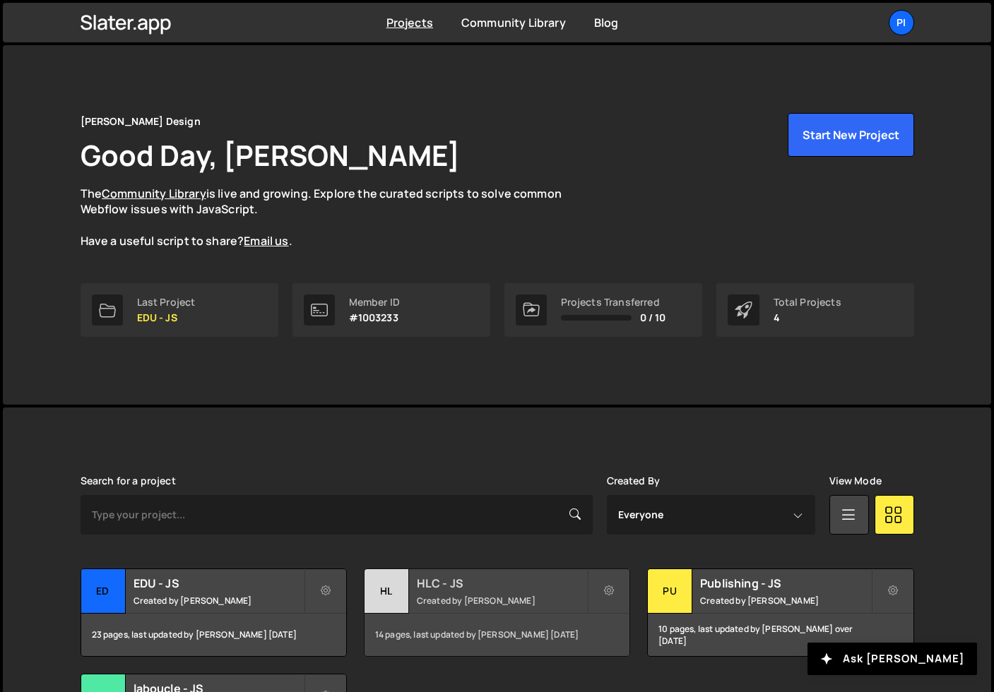
click at [389, 577] on div "HL" at bounding box center [387, 591] width 45 height 45
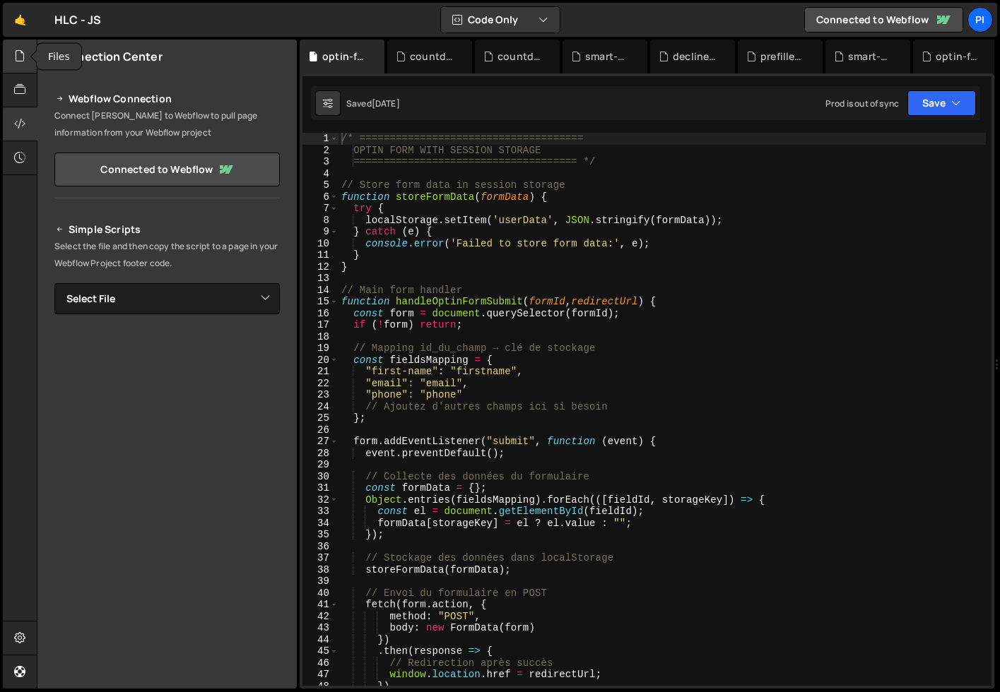
click at [19, 66] on div at bounding box center [20, 57] width 35 height 34
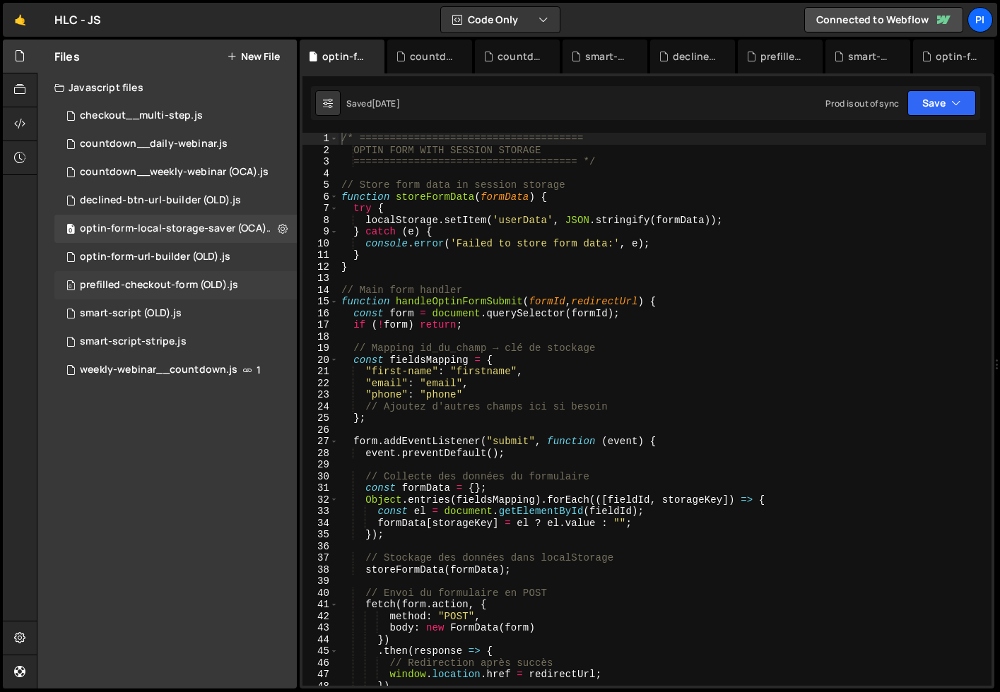
click at [204, 288] on div "prefilled-checkout-form (OLD).js" at bounding box center [159, 285] width 158 height 13
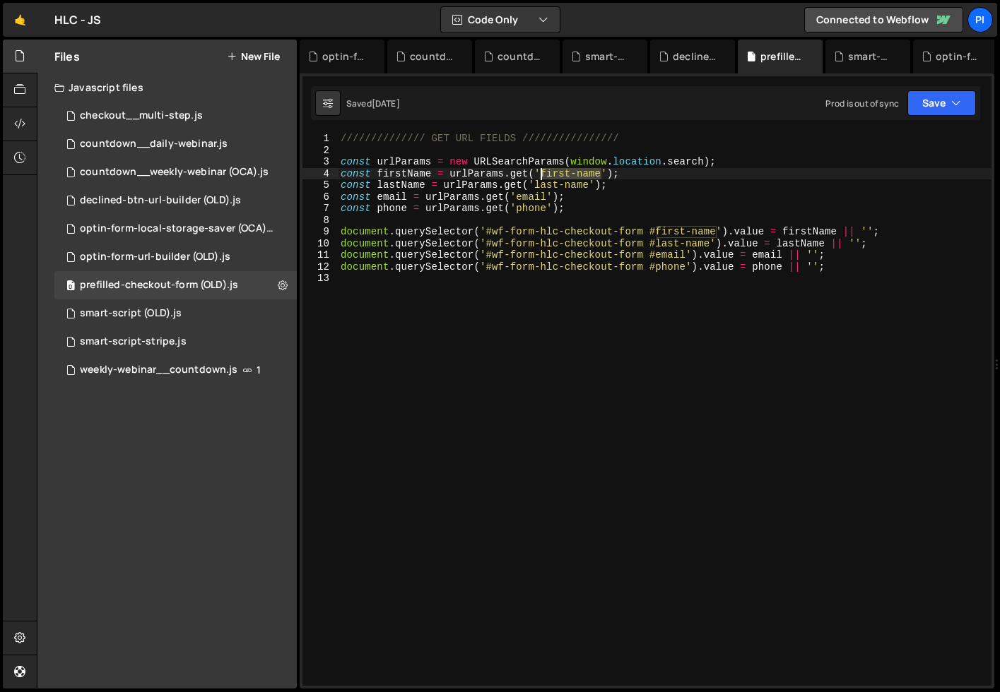
drag, startPoint x: 601, startPoint y: 174, endPoint x: 540, endPoint y: 174, distance: 60.8
click at [540, 174] on div "////////////// GET URL FIELDS //////////////// const urlParams = new URLSearchP…" at bounding box center [664, 421] width 653 height 576
paste textarea "session_id"
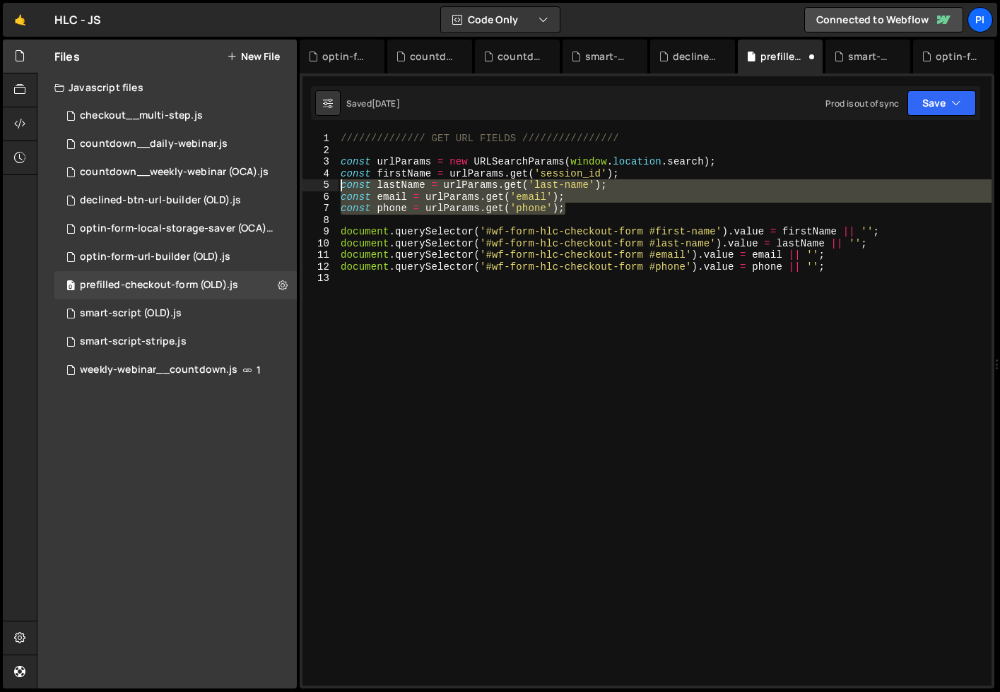
drag, startPoint x: 632, startPoint y: 211, endPoint x: 324, endPoint y: 184, distance: 309.2
click at [324, 184] on div "const firstName = urlParams.get('session_id'); 1 2 3 4 5 6 7 8 9 10 11 12 13 //…" at bounding box center [646, 409] width 689 height 553
type textarea "const lastName = urlParams.get('last-name'); const email = urlParams.get('email…"
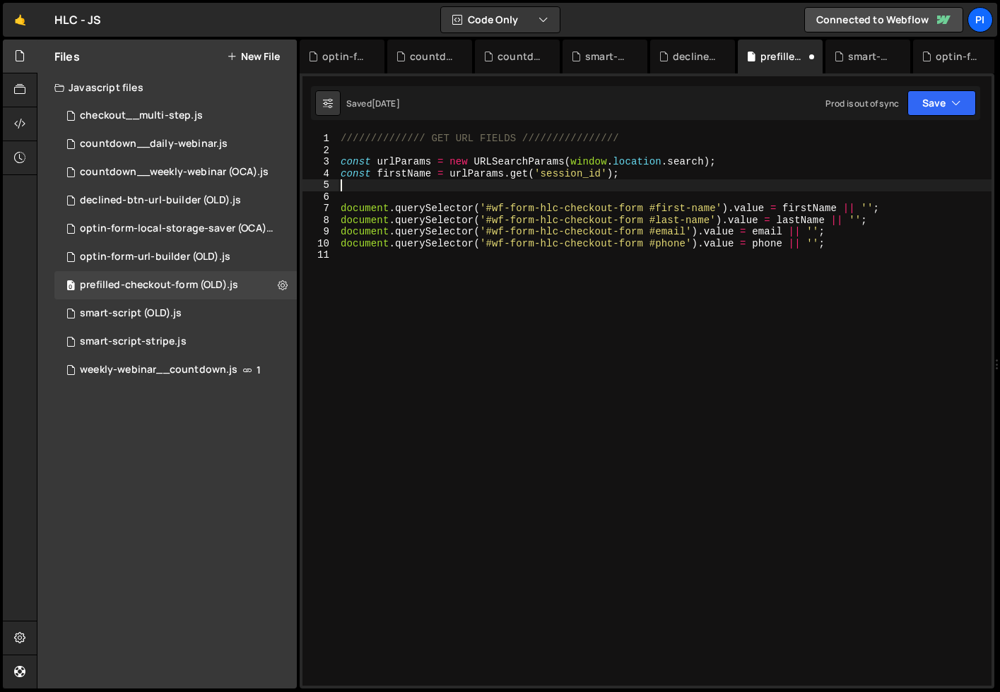
click at [718, 211] on div "////////////// GET URL FIELDS //////////////// const urlParams = new URLSearchP…" at bounding box center [664, 421] width 653 height 576
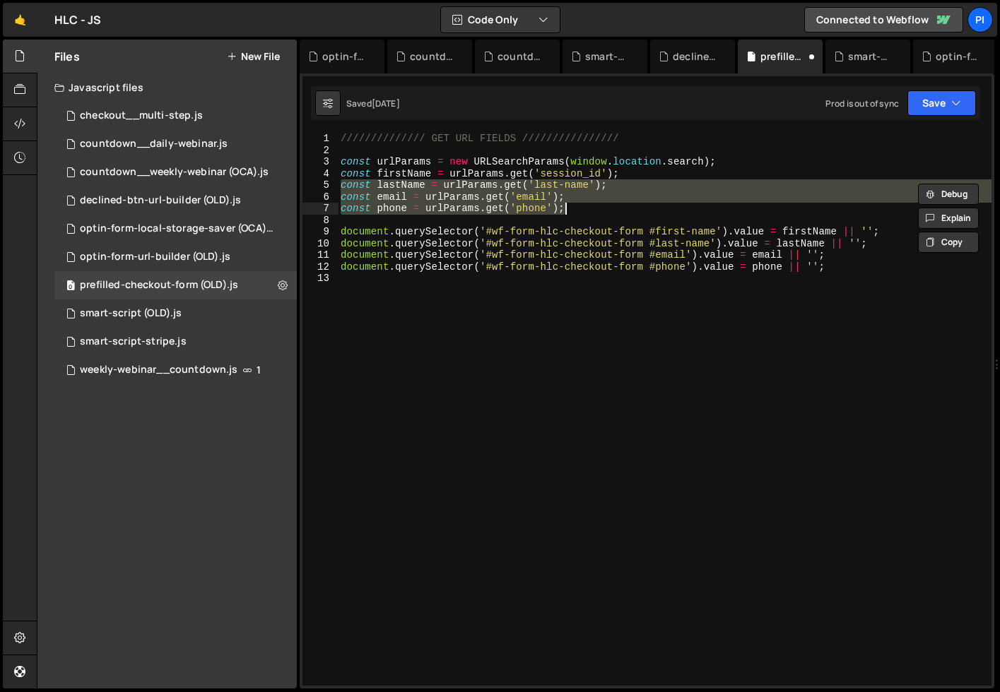
type textarea "const firstName = urlParams.get('first-name');"
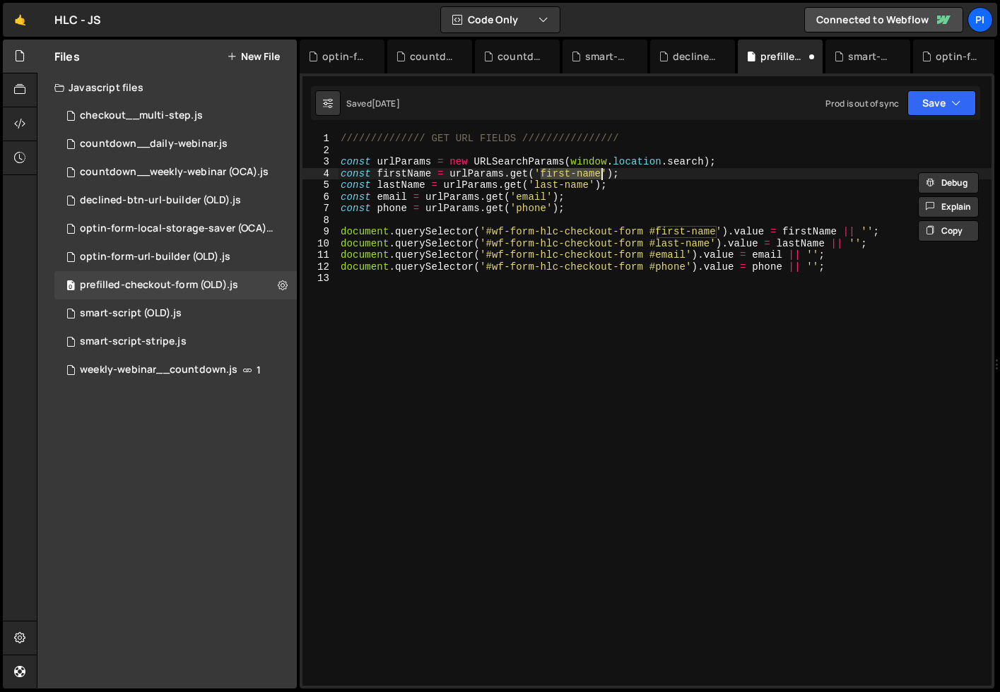
click at [430, 456] on div "////////////// GET URL FIELDS //////////////// const urlParams = new URLSearchP…" at bounding box center [664, 421] width 653 height 576
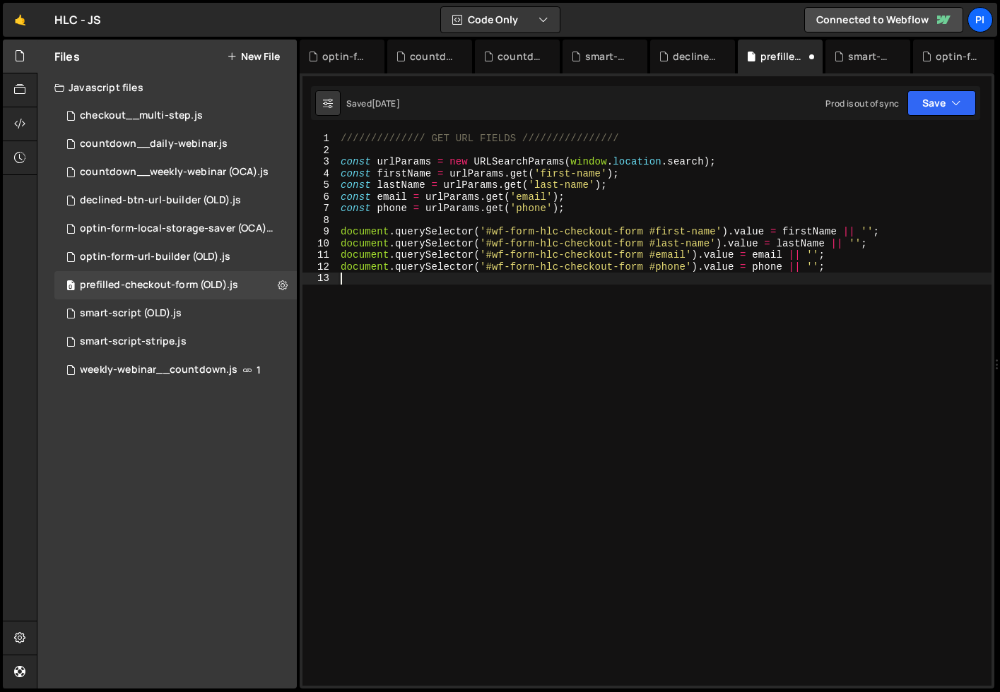
click at [925, 119] on div "Saved 1 day ago Prod is out of sync Upgrade to Edit Save Save to Staging S Save…" at bounding box center [645, 103] width 669 height 34
click at [926, 109] on button "Save" at bounding box center [941, 102] width 69 height 25
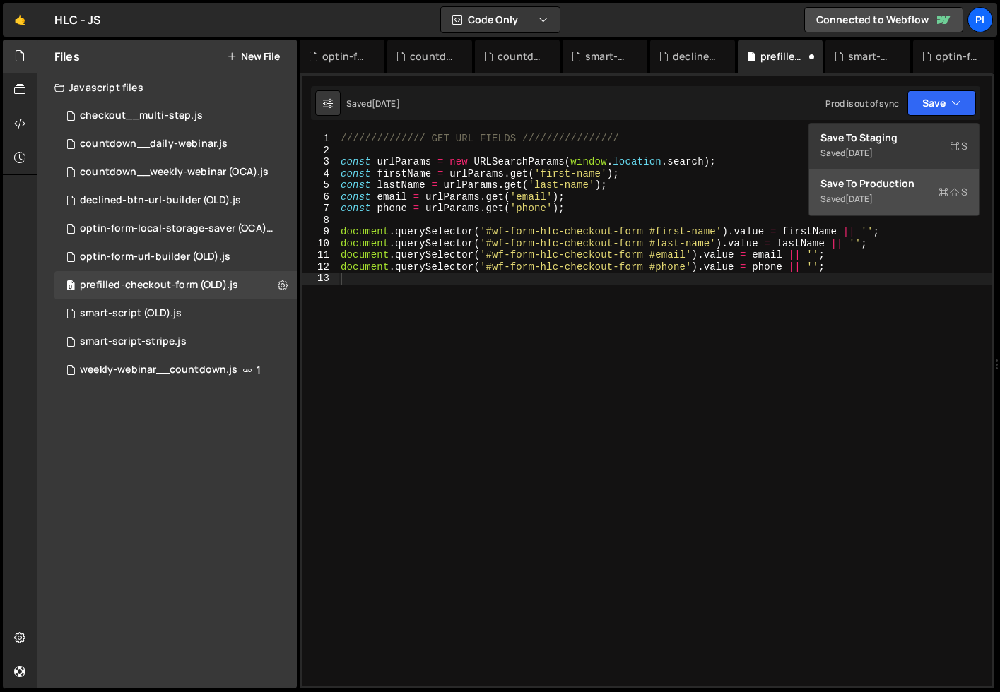
click at [907, 191] on button "Save to Production S Saved 1 day ago" at bounding box center [894, 193] width 170 height 46
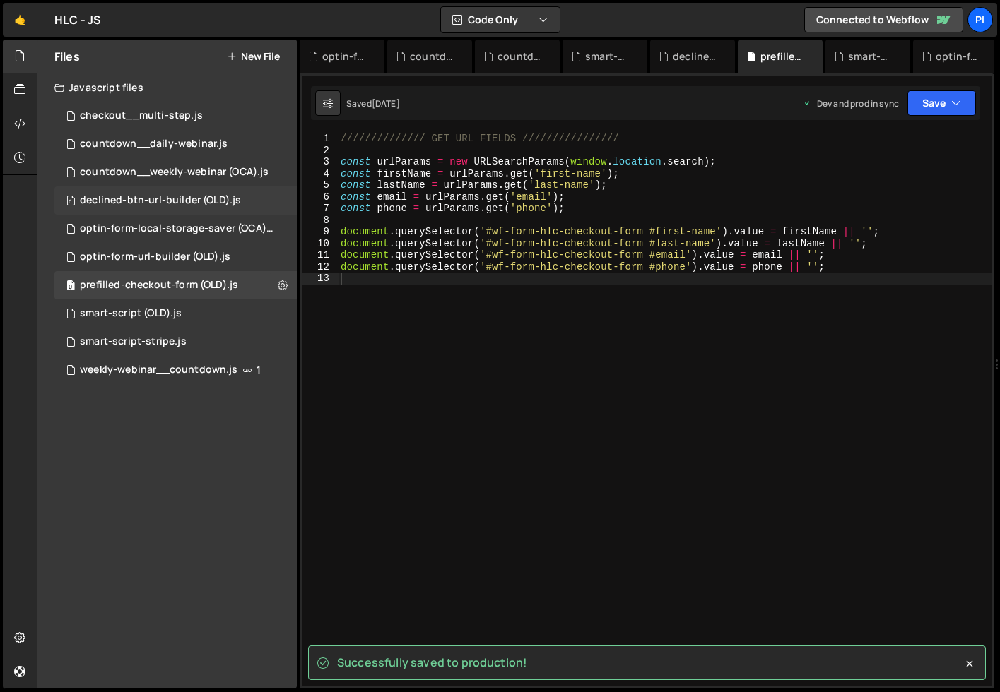
click at [217, 200] on div "declined-btn-url-builder (OLD).js" at bounding box center [160, 200] width 161 height 13
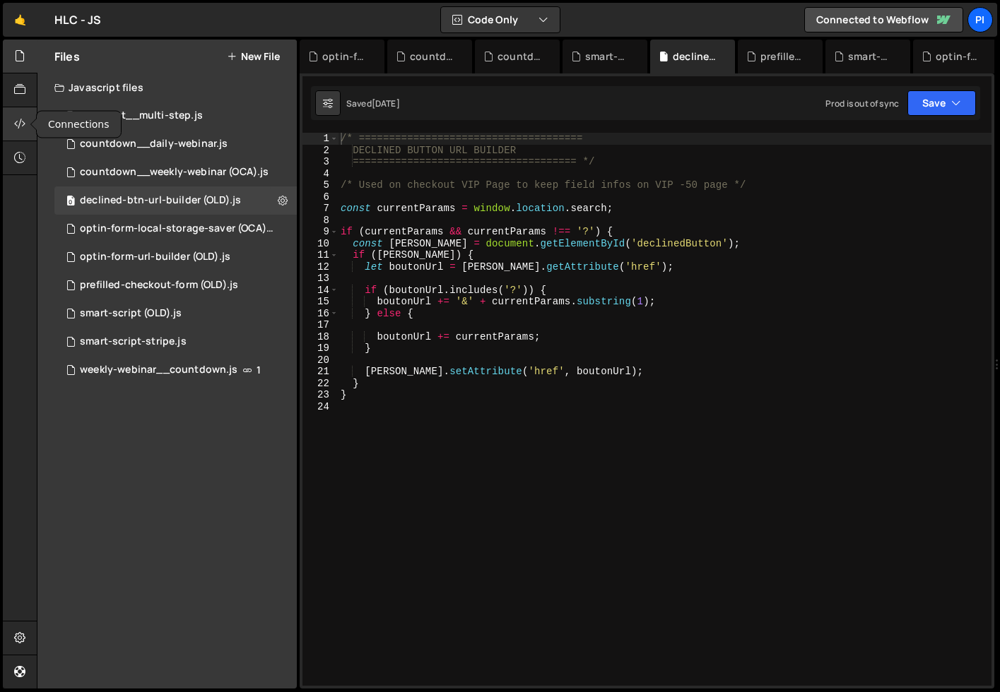
click at [16, 124] on icon at bounding box center [19, 124] width 11 height 16
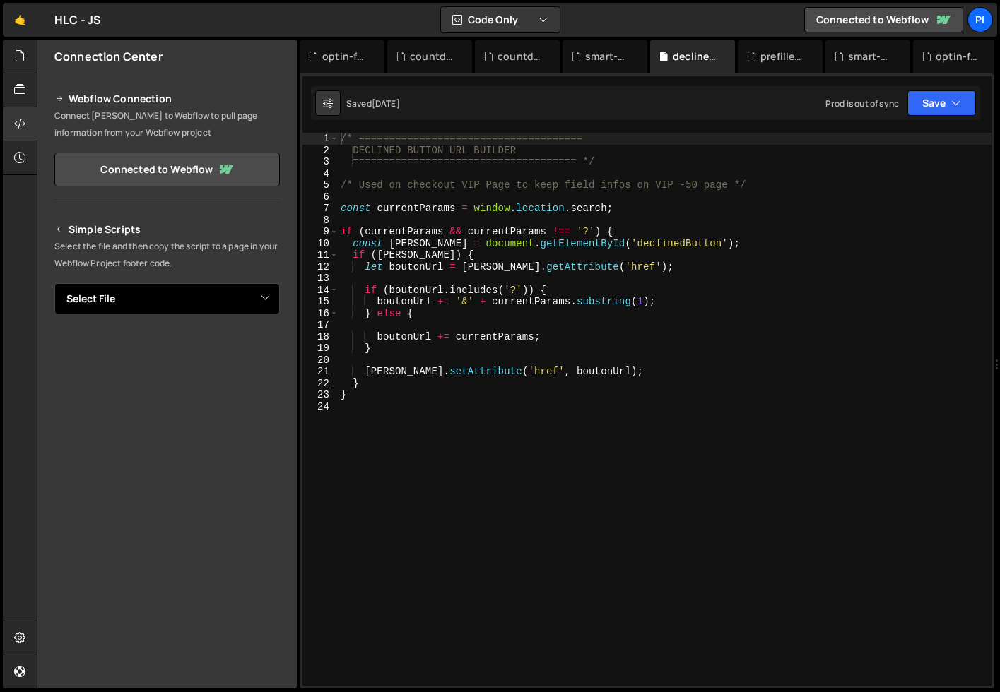
click at [201, 295] on select "Select File checkout__multi-step.js countdown__daily-webinar.js countdown__week…" at bounding box center [166, 298] width 225 height 31
select select "44528"
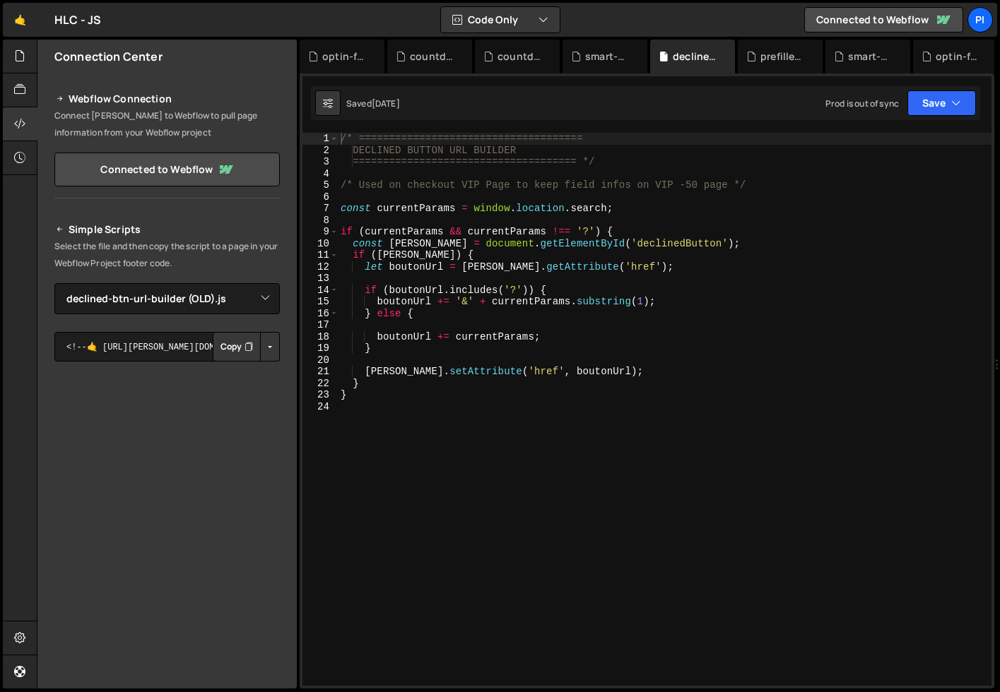
click at [268, 357] on button "Button group with nested dropdown" at bounding box center [270, 347] width 20 height 30
click at [253, 394] on link "Copy Production Script" at bounding box center [210, 394] width 138 height 20
click at [269, 357] on button "Button group with nested dropdown" at bounding box center [270, 347] width 20 height 30
click at [242, 386] on link "Copy Production Script" at bounding box center [210, 394] width 138 height 20
click at [12, 28] on link "🤙" at bounding box center [20, 20] width 35 height 34
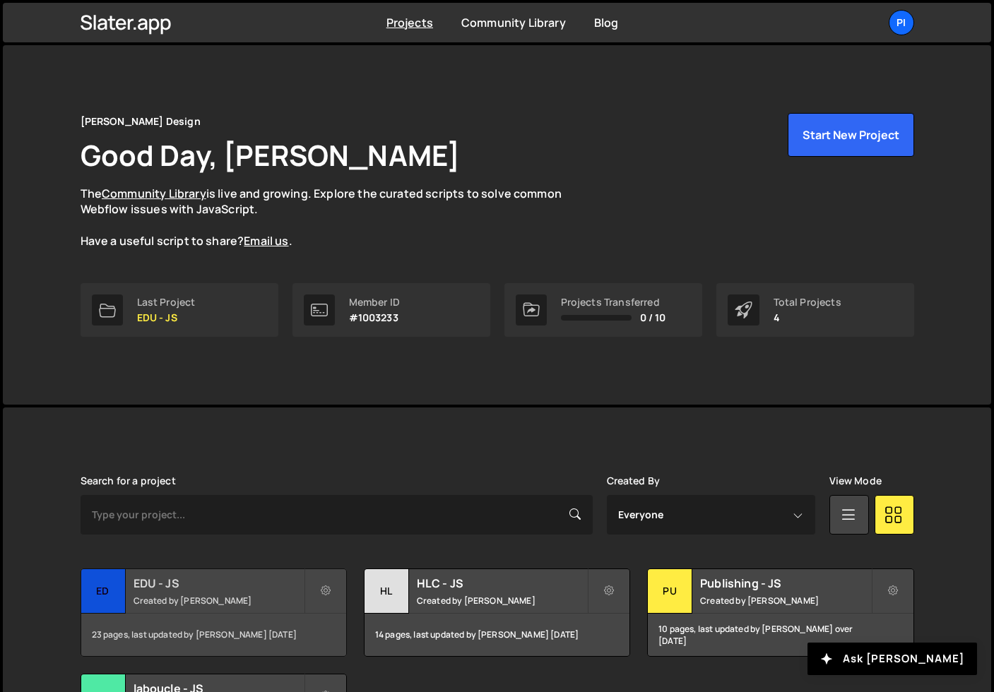
click at [110, 577] on div "ED" at bounding box center [103, 591] width 45 height 45
click at [371, 590] on div "HL" at bounding box center [387, 591] width 45 height 45
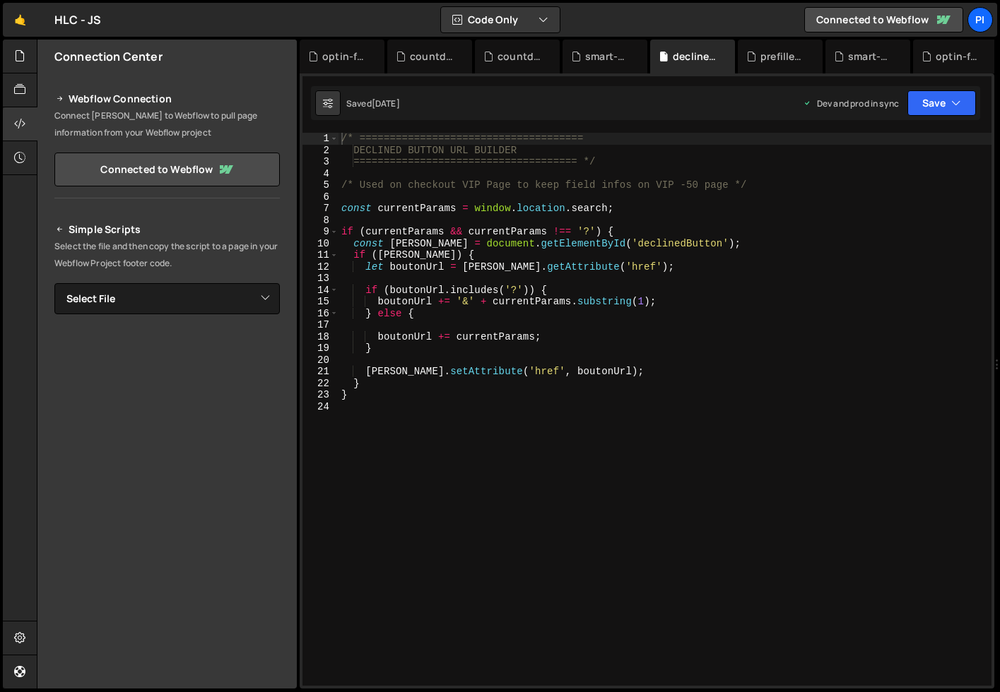
type textarea "const [PERSON_NAME] = document.getElementById('declinedButton');"
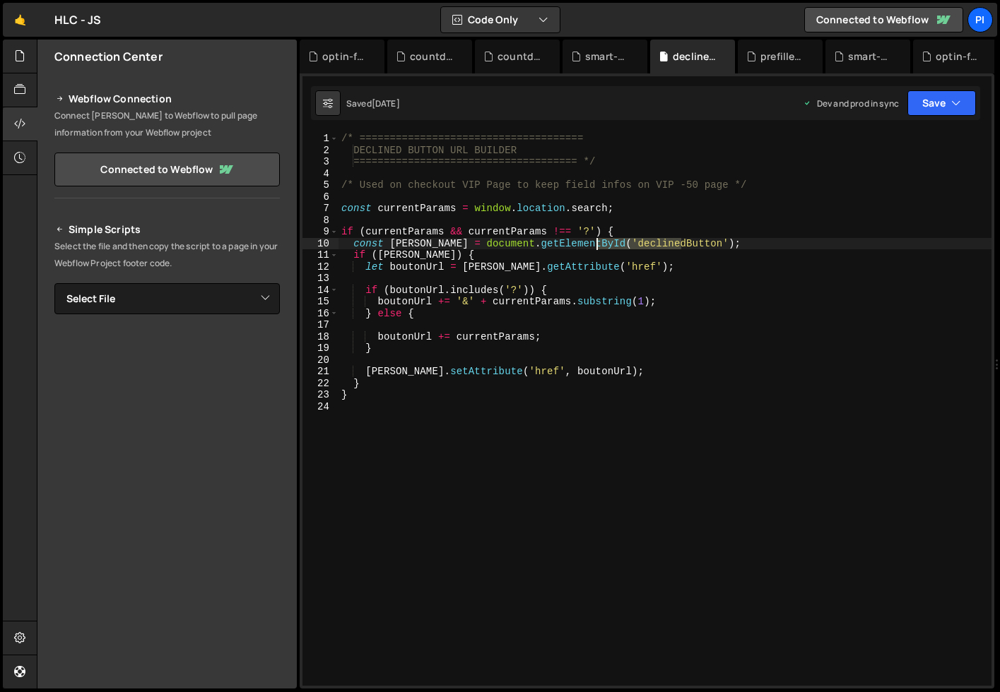
drag, startPoint x: 680, startPoint y: 245, endPoint x: 598, endPoint y: 247, distance: 82.0
click at [598, 247] on div "/* ===================================== DECLINED BUTTON URL BUILDER ==========…" at bounding box center [664, 421] width 653 height 576
